Goal: Information Seeking & Learning: Check status

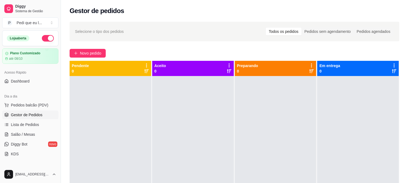
scroll to position [60, 0]
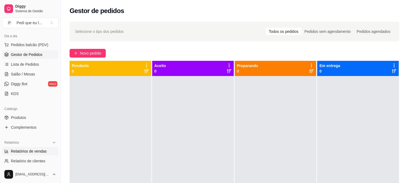
click at [44, 153] on span "Relatórios de vendas" at bounding box center [29, 151] width 36 height 5
select select "ALL"
select select "0"
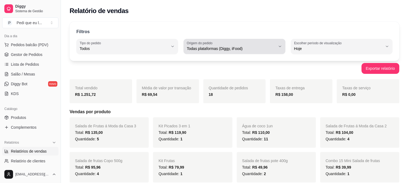
click at [270, 51] on span "Todas plataformas (Diggy, iFood)" at bounding box center [231, 48] width 89 height 5
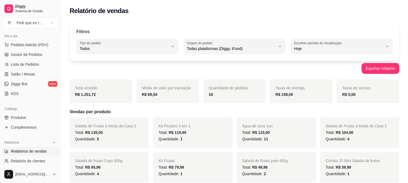
click at [219, 72] on span "Diggy" at bounding box center [232, 70] width 84 height 5
type input "DIGGY"
select select "DIGGY"
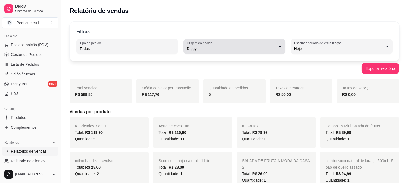
click at [246, 49] on span "Diggy" at bounding box center [231, 48] width 89 height 5
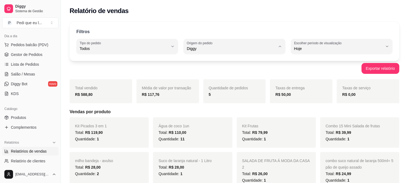
click at [240, 81] on span "iFood" at bounding box center [232, 79] width 84 height 5
type input "IFOOD"
select select "IFOOD"
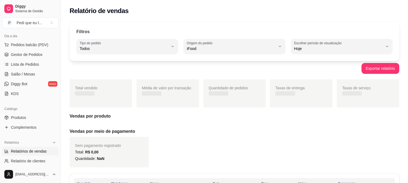
scroll to position [5, 0]
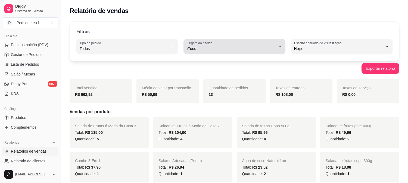
click at [242, 53] on button "Origem do pedido iFood" at bounding box center [235, 46] width 102 height 15
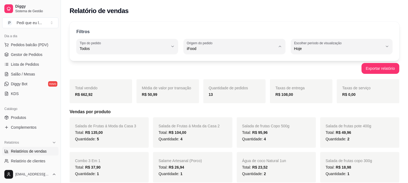
click at [221, 67] on li "Diggy" at bounding box center [235, 70] width 94 height 8
type input "DIGGY"
select select "DIGGY"
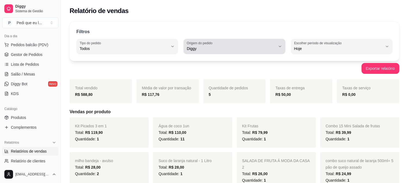
click at [227, 47] on span "Diggy" at bounding box center [231, 48] width 89 height 5
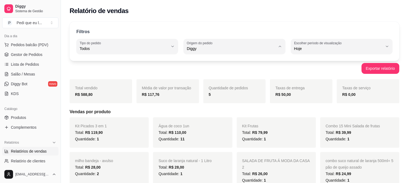
click at [217, 64] on span "Todas plataformas (Diggy, iFood)" at bounding box center [232, 61] width 84 height 5
type input "ALL"
select select "ALL"
